Goal: Task Accomplishment & Management: Manage account settings

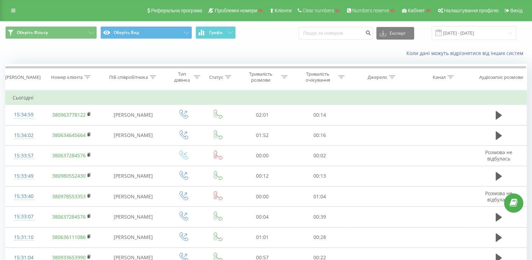
drag, startPoint x: 108, startPoint y: 51, endPoint x: 78, endPoint y: 43, distance: 31.1
click at [108, 51] on div "Коли дані можуть відрізнятися вiд інших систем" at bounding box center [266, 53] width 532 height 17
click at [11, 7] on link at bounding box center [13, 11] width 13 height 10
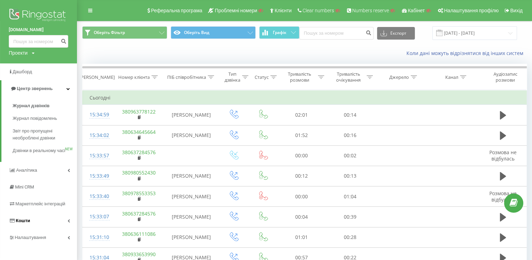
scroll to position [35, 0]
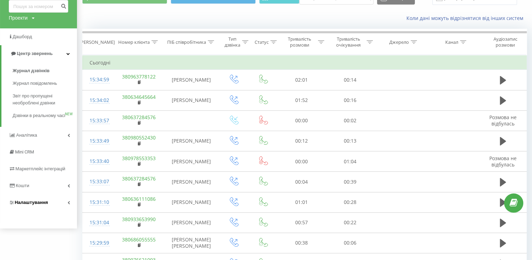
click at [45, 205] on span "Налаштування" at bounding box center [31, 202] width 33 height 5
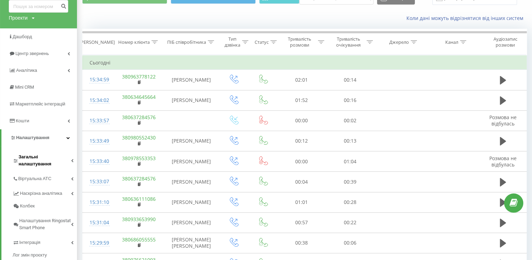
click at [46, 160] on span "Загальні налаштування" at bounding box center [45, 160] width 53 height 14
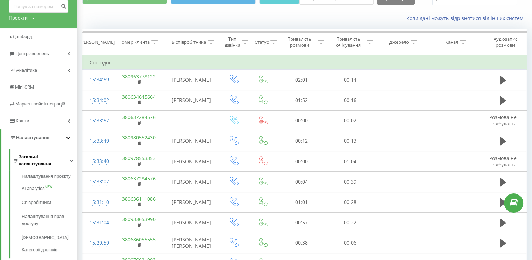
click at [45, 159] on span "Загальні налаштування" at bounding box center [44, 160] width 51 height 14
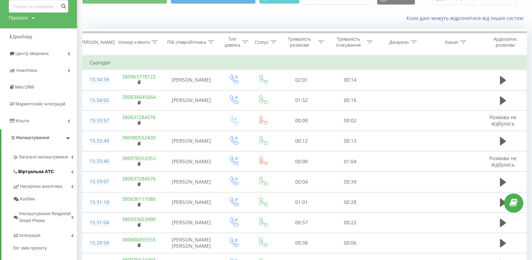
click at [43, 166] on link "Віртуальна АТС" at bounding box center [45, 170] width 64 height 15
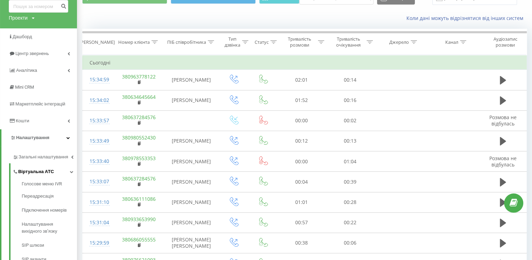
scroll to position [70, 0]
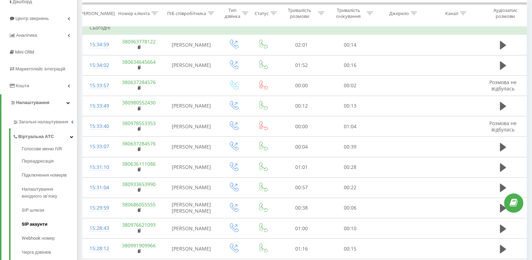
click at [40, 218] on link "SIP акаунти" at bounding box center [49, 224] width 55 height 14
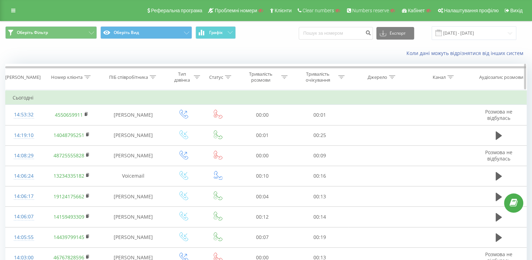
click at [87, 80] on th "Номер клієнта" at bounding box center [72, 77] width 60 height 26
click at [88, 73] on th "Номер клієнта" at bounding box center [72, 77] width 60 height 26
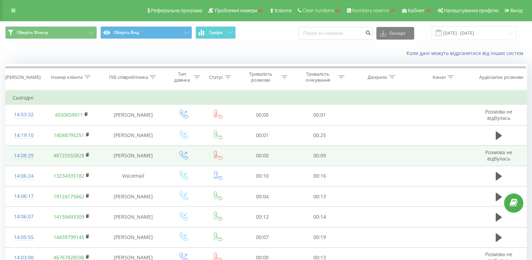
click at [21, 156] on div "14:08:29" at bounding box center [24, 156] width 22 height 14
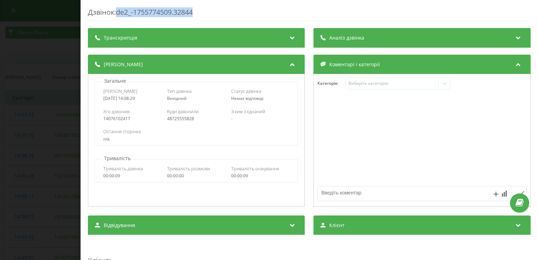
drag, startPoint x: 204, startPoint y: 13, endPoint x: 119, endPoint y: 14, distance: 85.4
click at [119, 14] on div "Дзвінок : de2_-1755774509.32844" at bounding box center [309, 14] width 442 height 14
copy div "de2_-1755774509.32844"
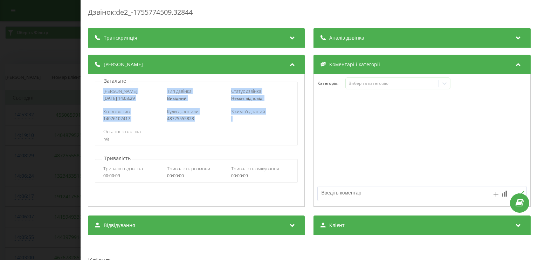
drag, startPoint x: 265, startPoint y: 118, endPoint x: 101, endPoint y: 88, distance: 167.0
click at [101, 88] on div "Дата дзвінка 2025-08-21 14:08:29 Тип дзвінка Вихідний Статус дзвінка Немає відп…" at bounding box center [196, 114] width 203 height 64
copy div "Дата дзвінка 2025-08-21 14:08:29 Тип дзвінка Вихідний Статус дзвінка Немає відп…"
click at [53, 45] on div "Дзвінок : de2_-1755774509.32844 Транскрипція Для AI-аналізу майбутніх дзвінків …" at bounding box center [269, 130] width 538 height 260
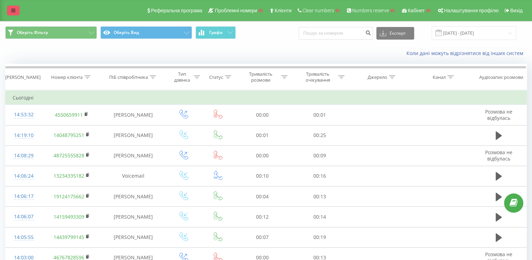
click at [16, 12] on link at bounding box center [13, 11] width 13 height 10
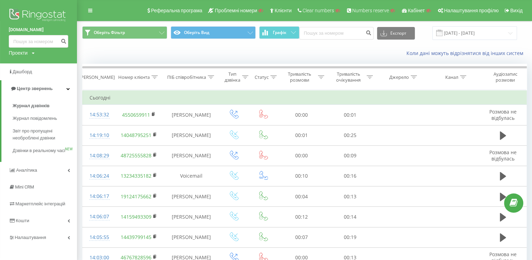
drag, startPoint x: 26, startPoint y: 16, endPoint x: 86, endPoint y: 25, distance: 60.8
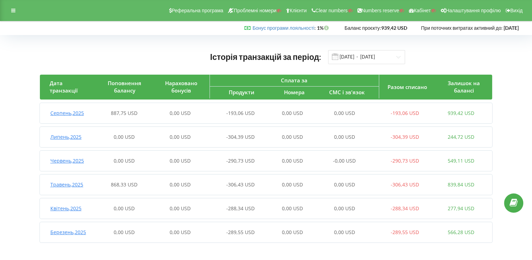
drag, startPoint x: 0, startPoint y: 113, endPoint x: 28, endPoint y: 117, distance: 28.3
click at [0, 113] on div "Історія транзакцій за період: 01.03.2025 - 21.08.2025 Дата транзакції Поповненн…" at bounding box center [266, 147] width 532 height 225
click at [103, 112] on div "887,75 USD" at bounding box center [124, 113] width 56 height 7
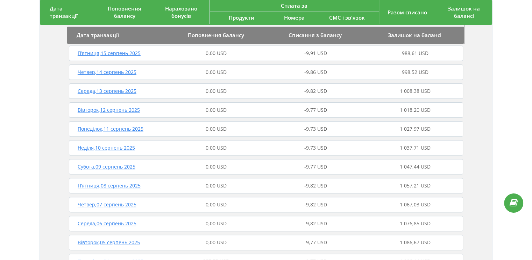
scroll to position [315, 0]
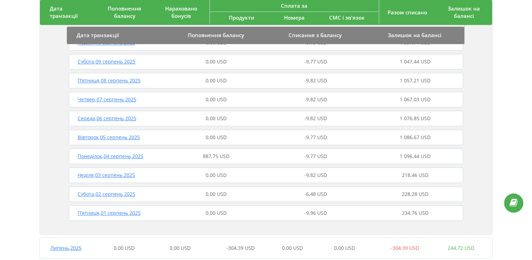
click at [153, 158] on div "Понеділок , 04 серпень 2025" at bounding box center [116, 156] width 99 height 7
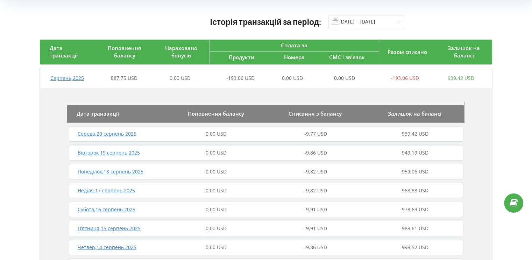
scroll to position [0, 0]
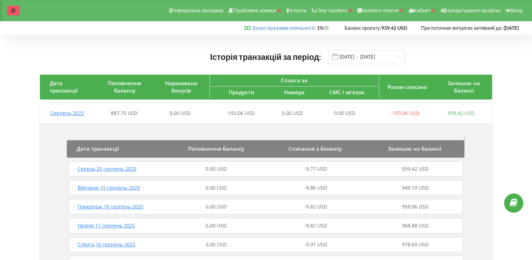
click at [15, 7] on div at bounding box center [13, 11] width 13 height 10
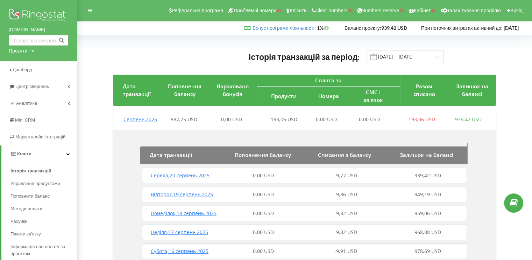
click at [18, 16] on img at bounding box center [39, 16] width 60 height 18
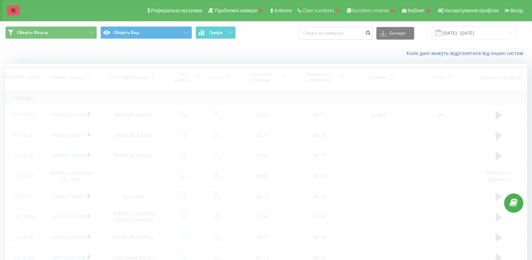
click at [19, 11] on link at bounding box center [13, 11] width 13 height 10
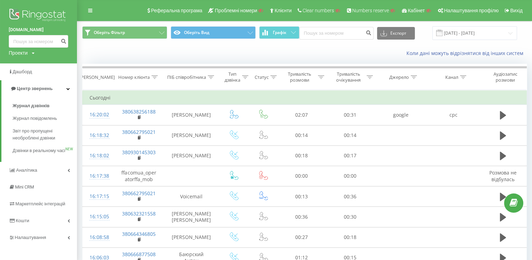
scroll to position [35, 0]
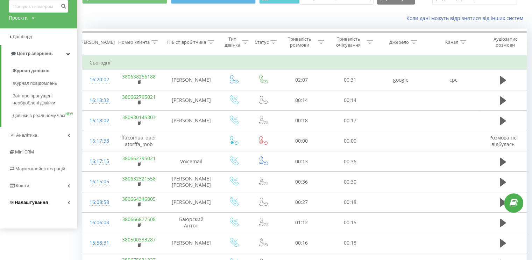
click at [39, 205] on span "Налаштування" at bounding box center [31, 202] width 33 height 5
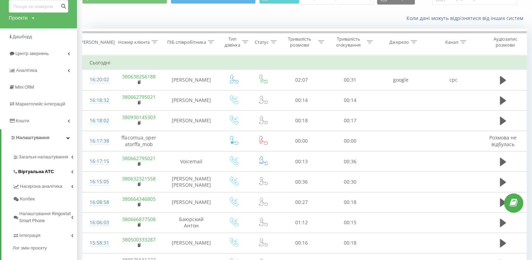
click at [43, 175] on span "Віртуальна АТС" at bounding box center [36, 171] width 36 height 7
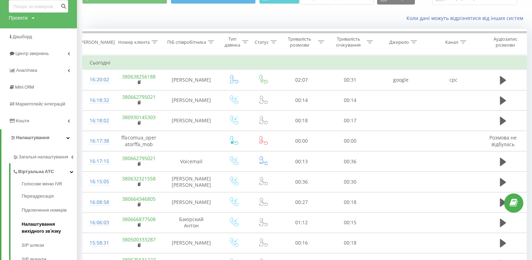
scroll to position [70, 0]
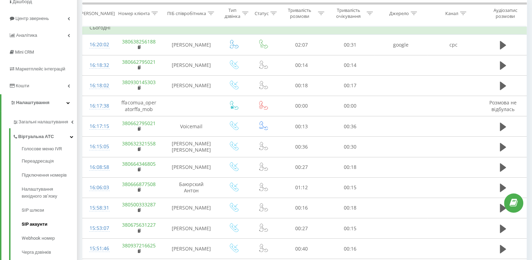
click at [46, 218] on link "SIP акаунти" at bounding box center [49, 224] width 55 height 14
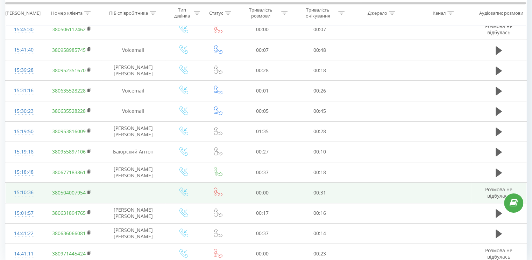
scroll to position [378, 0]
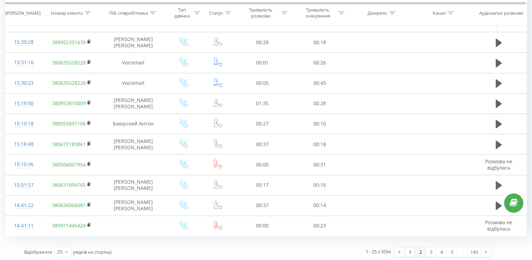
click at [418, 250] on link "2" at bounding box center [420, 252] width 11 height 10
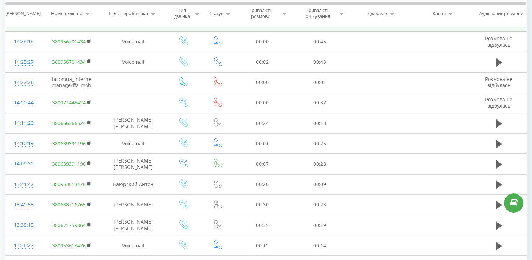
scroll to position [378, 0]
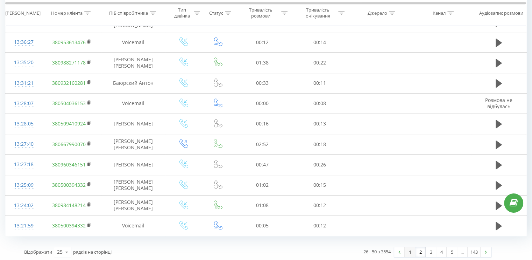
click at [410, 248] on link "1" at bounding box center [410, 252] width 11 height 10
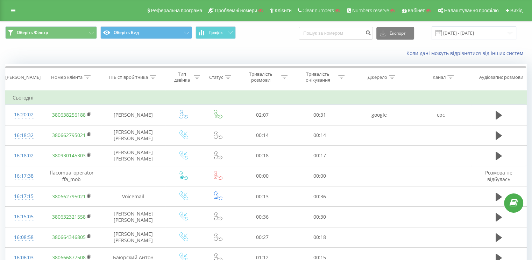
click at [21, 9] on div "Реферальна програма Проблемні номери Клієнти Clear numbers Numbers reserve Кабі…" at bounding box center [266, 10] width 532 height 21
click at [18, 9] on link at bounding box center [13, 11] width 13 height 10
